Goal: Task Accomplishment & Management: Manage account settings

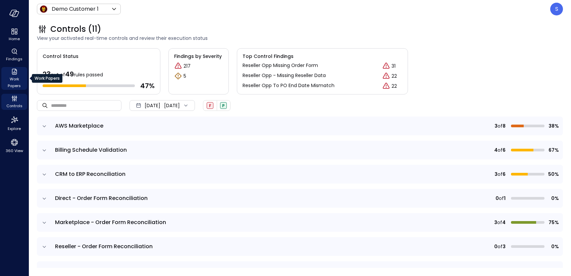
click at [10, 81] on span "Work Papers" at bounding box center [14, 82] width 20 height 13
click at [15, 77] on span "Work Papers" at bounding box center [14, 82] width 20 height 13
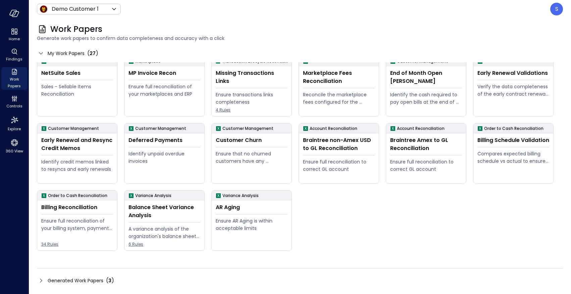
scroll to position [140, 0]
click at [558, 9] on div "S" at bounding box center [556, 9] width 13 height 13
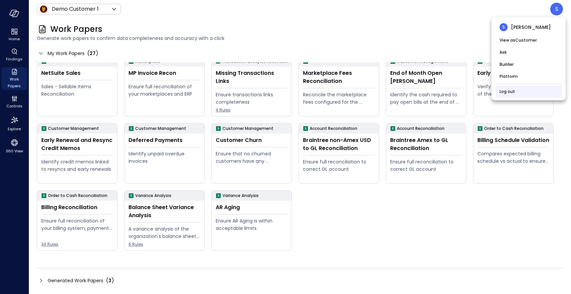
click at [513, 87] on li "Log out" at bounding box center [528, 92] width 66 height 12
click at [506, 91] on link "Log out" at bounding box center [506, 91] width 15 height 7
